Goal: Navigation & Orientation: Find specific page/section

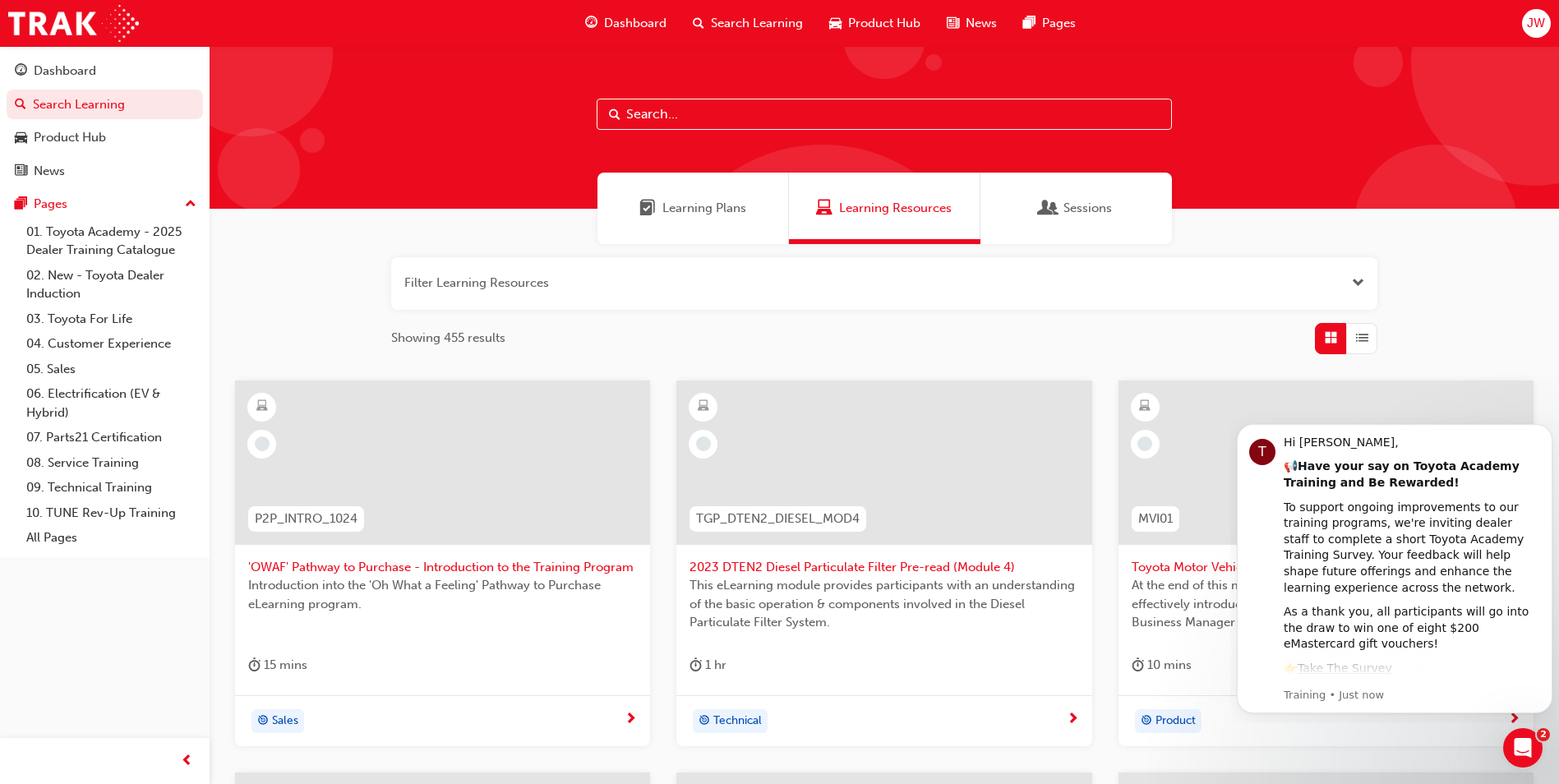
click at [1526, 24] on div "JW" at bounding box center [1536, 24] width 29 height 29
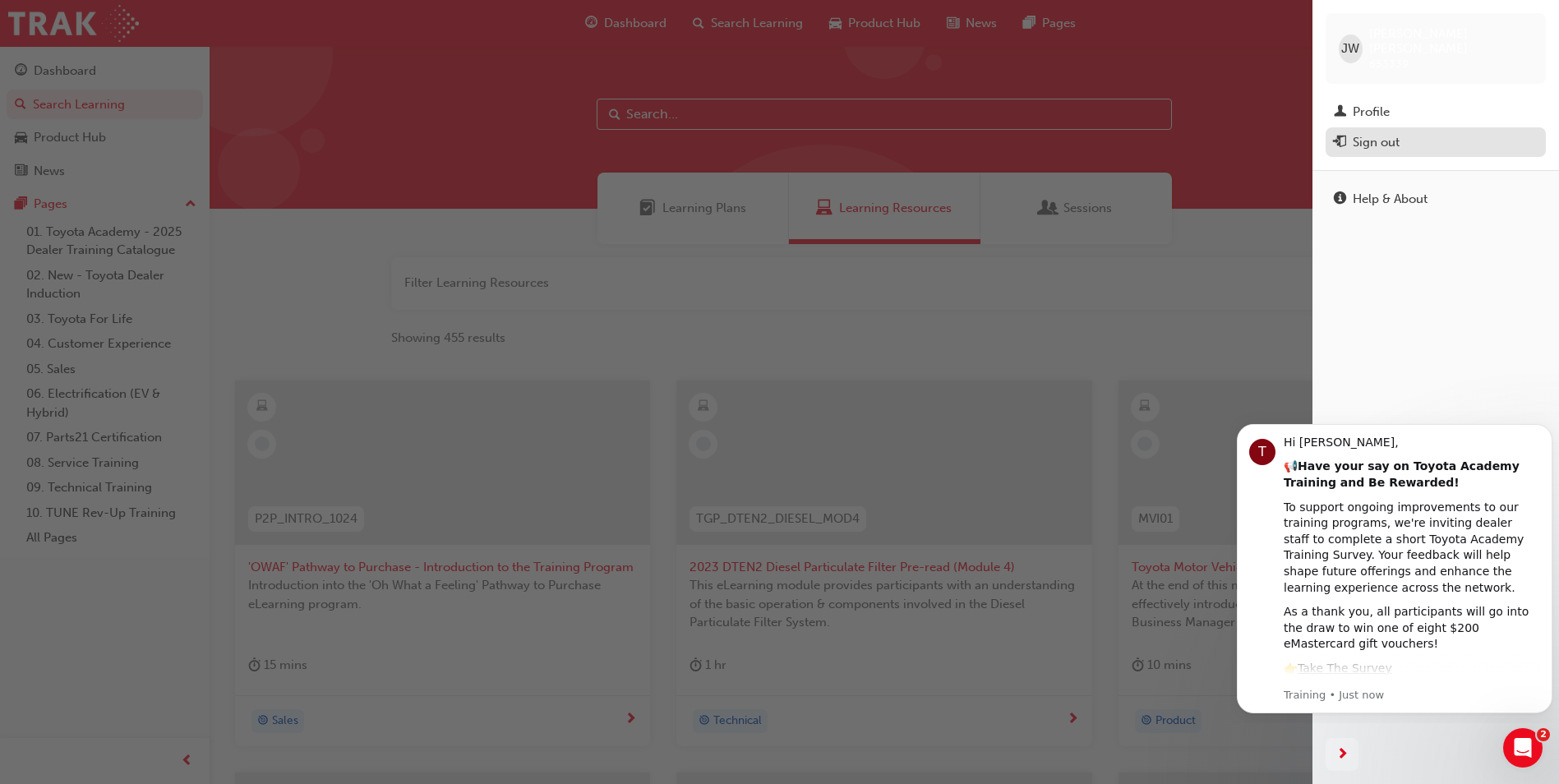
click at [1416, 135] on div "Sign out" at bounding box center [1436, 142] width 204 height 20
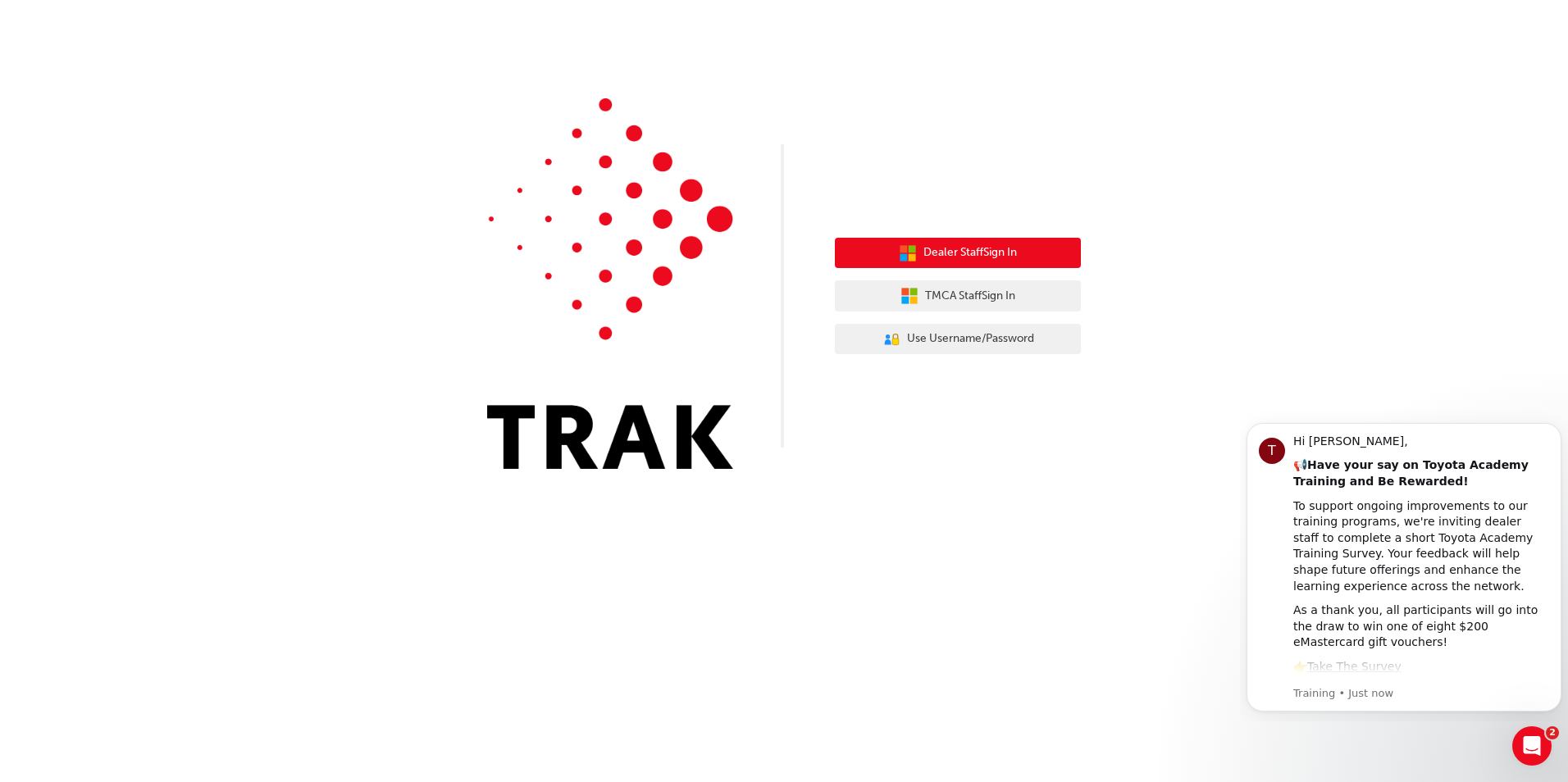
click at [1020, 247] on button "Dealer Staff Sign In" at bounding box center [957, 253] width 246 height 31
